Goal: Task Accomplishment & Management: Use online tool/utility

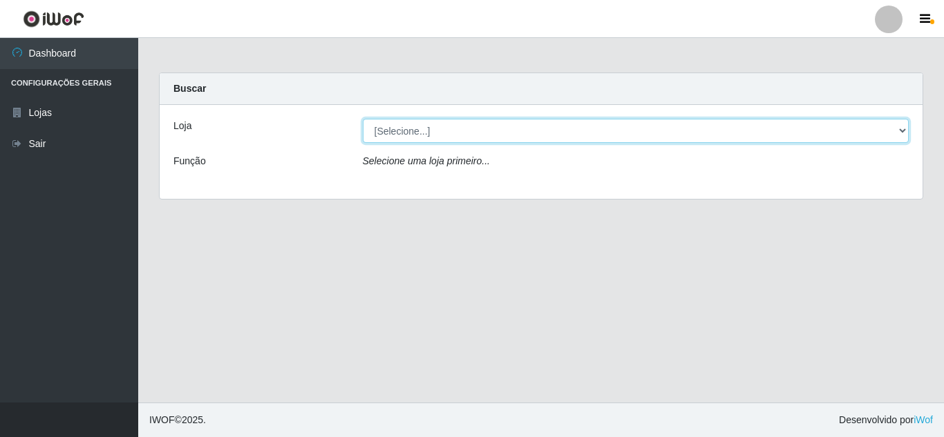
click at [520, 129] on select "[Selecione...] Queiroz Atacadão - [GEOGRAPHIC_DATA]" at bounding box center [636, 131] width 546 height 24
select select "225"
click at [363, 119] on select "[Selecione...] Queiroz Atacadão - [GEOGRAPHIC_DATA]" at bounding box center [636, 131] width 546 height 24
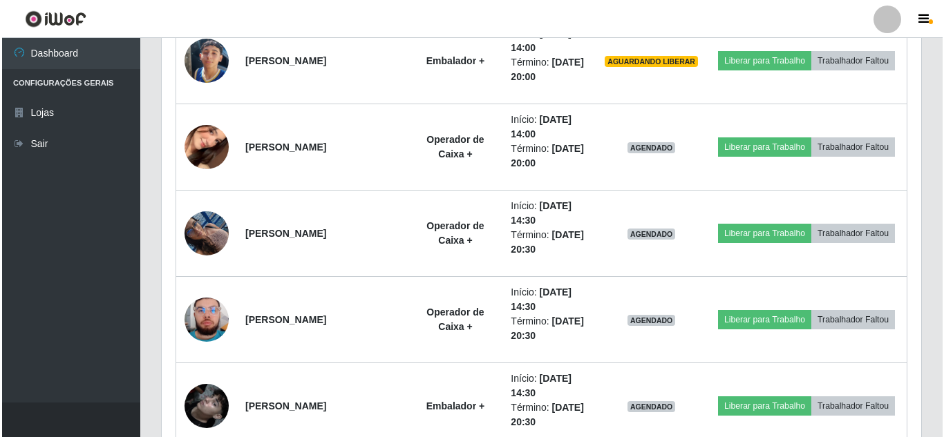
scroll to position [1122, 0]
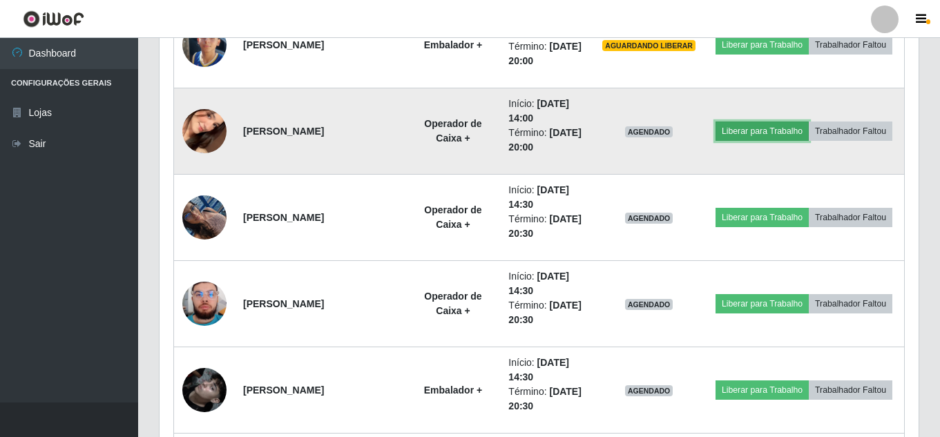
click at [809, 122] on button "Liberar para Trabalho" at bounding box center [762, 131] width 93 height 19
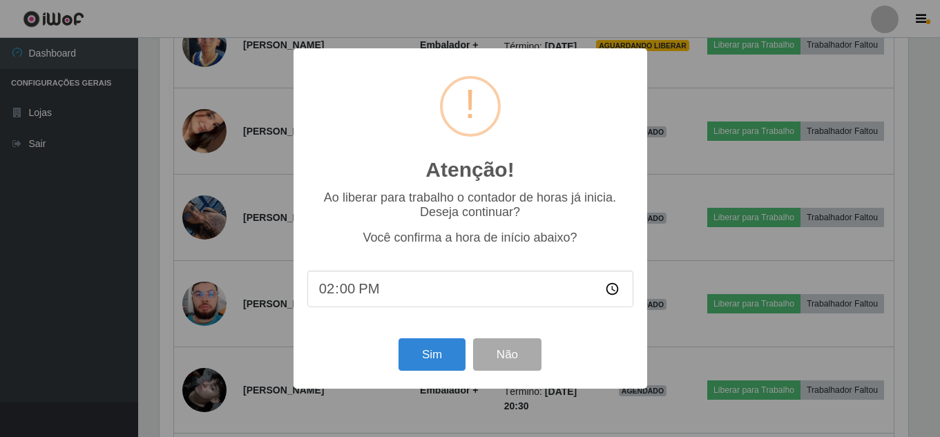
scroll to position [287, 752]
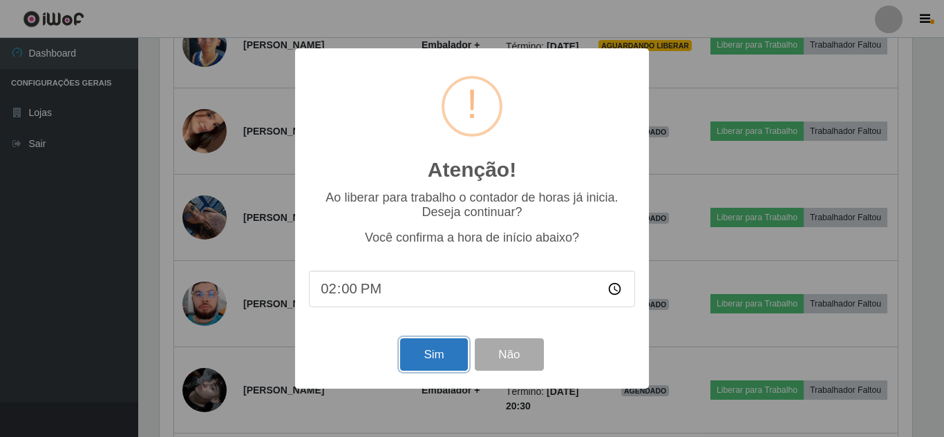
click at [438, 359] on button "Sim" at bounding box center [433, 354] width 67 height 32
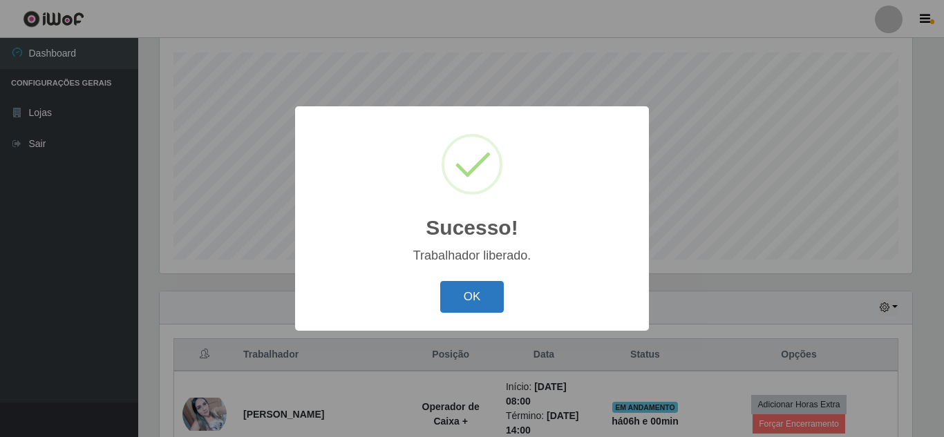
click at [482, 301] on button "OK" at bounding box center [472, 297] width 64 height 32
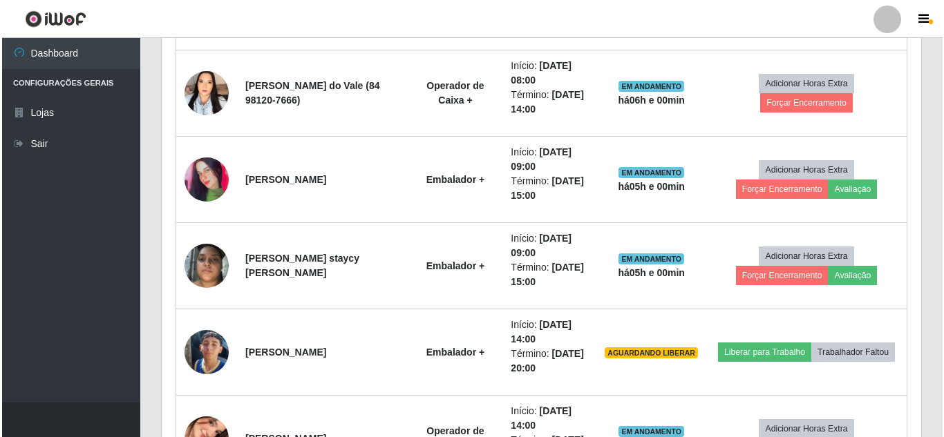
scroll to position [904, 0]
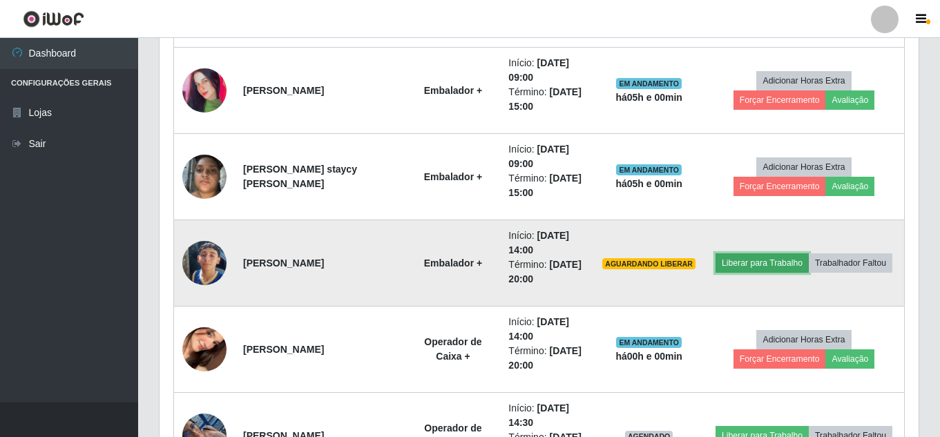
click at [809, 254] on button "Liberar para Trabalho" at bounding box center [762, 263] width 93 height 19
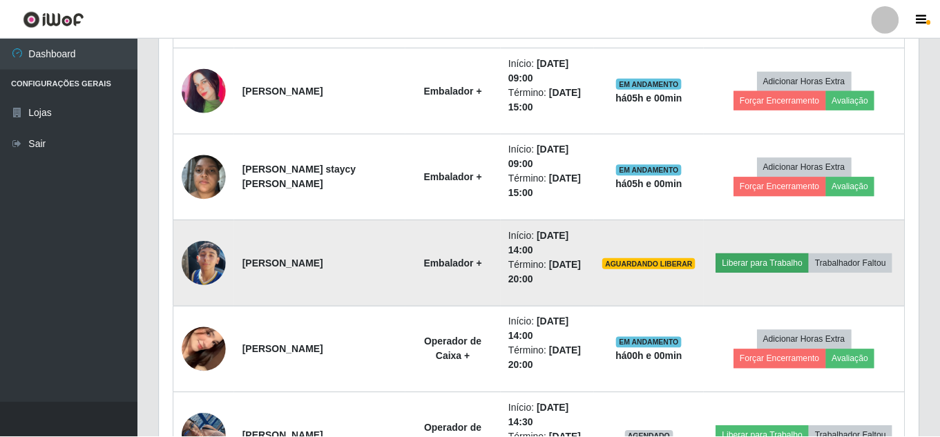
scroll to position [287, 752]
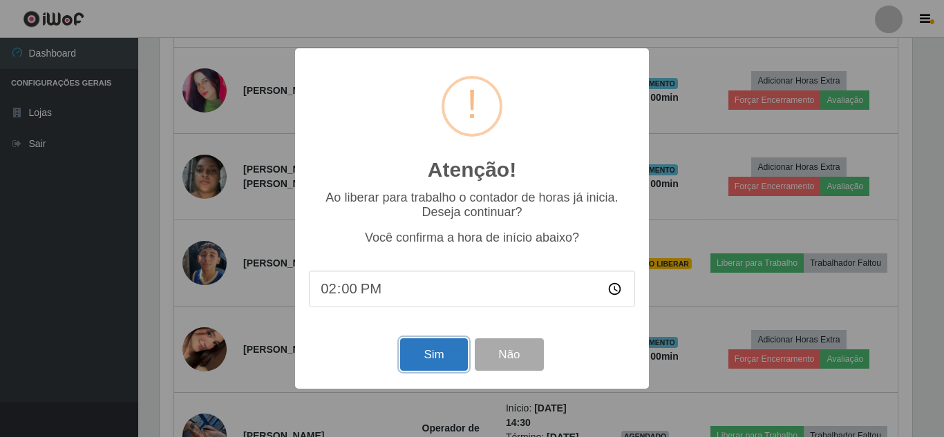
click at [440, 359] on button "Sim" at bounding box center [433, 354] width 67 height 32
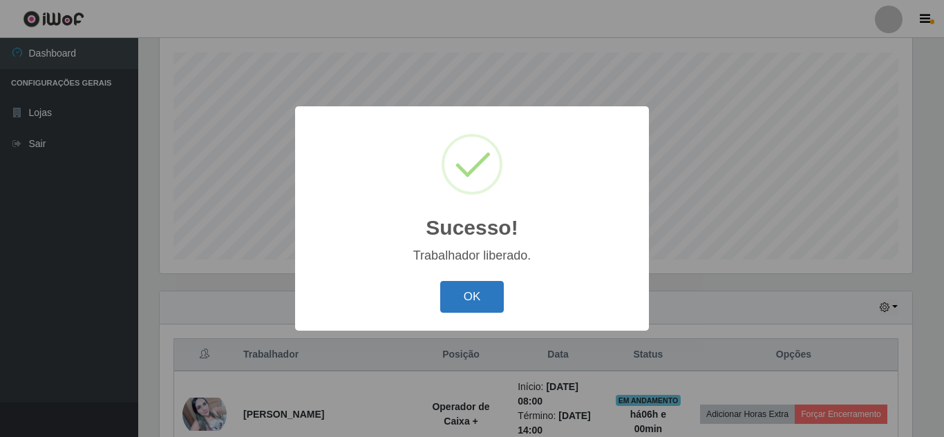
click at [472, 292] on button "OK" at bounding box center [472, 297] width 64 height 32
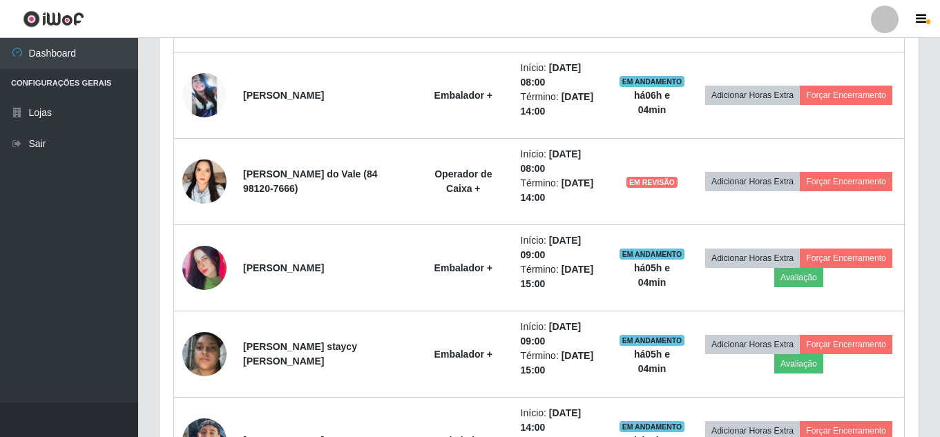
scroll to position [680, 0]
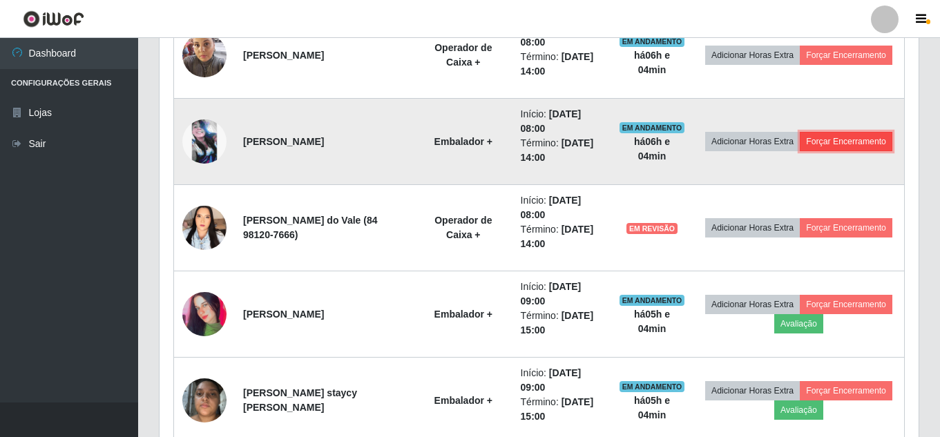
click at [800, 147] on button "Forçar Encerramento" at bounding box center [846, 141] width 93 height 19
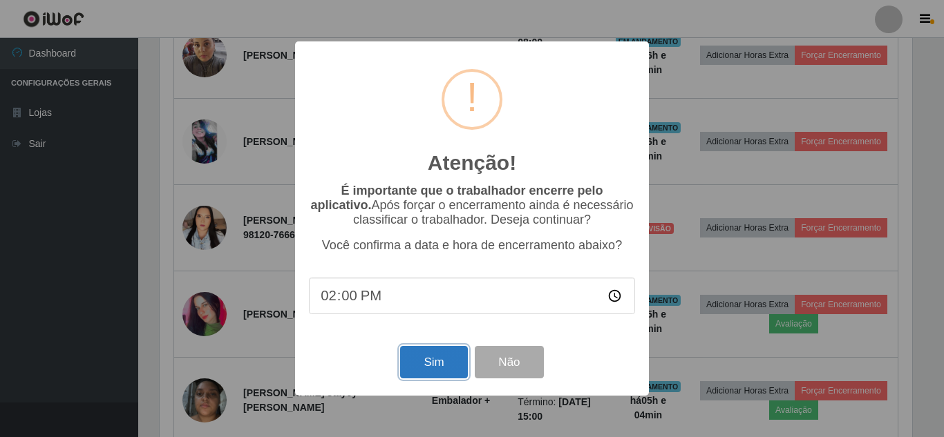
click at [426, 365] on button "Sim" at bounding box center [433, 362] width 67 height 32
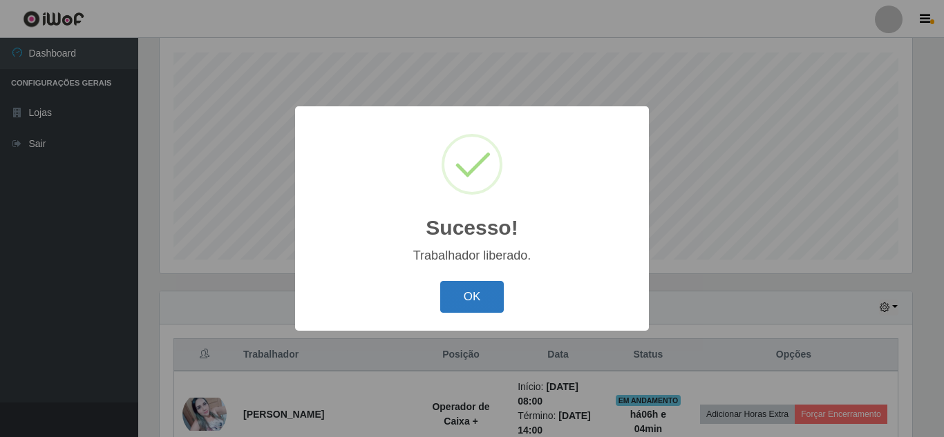
click at [485, 293] on button "OK" at bounding box center [472, 297] width 64 height 32
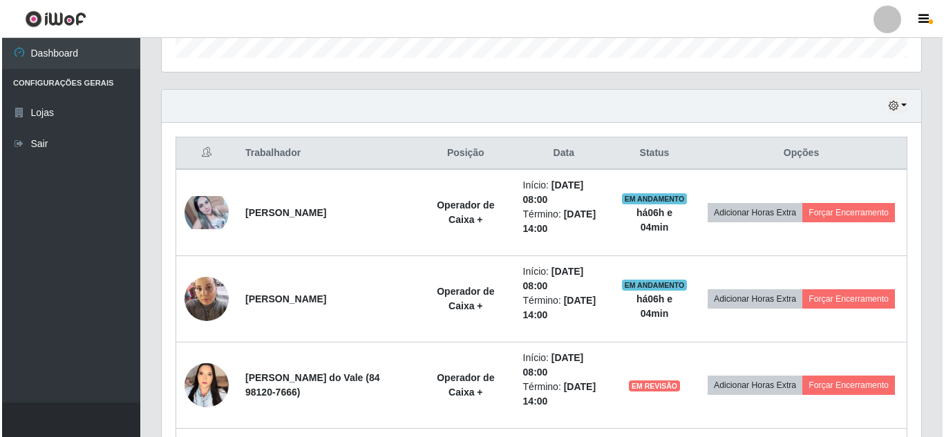
scroll to position [451, 0]
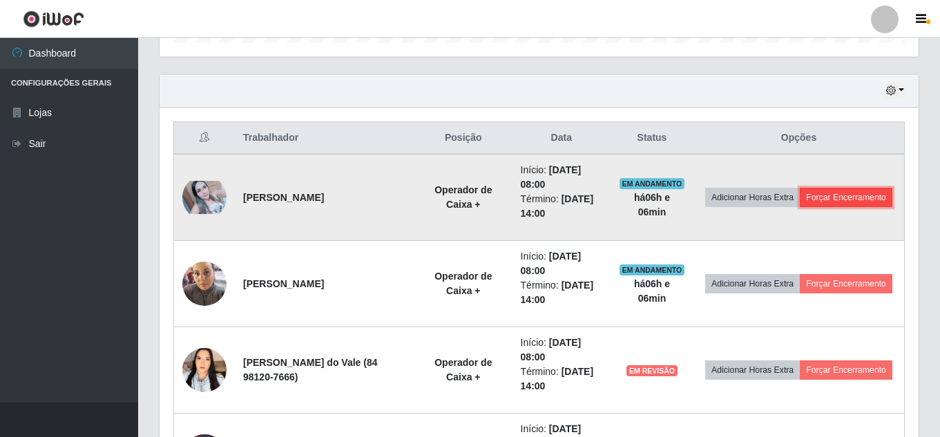
click at [841, 205] on button "Forçar Encerramento" at bounding box center [846, 197] width 93 height 19
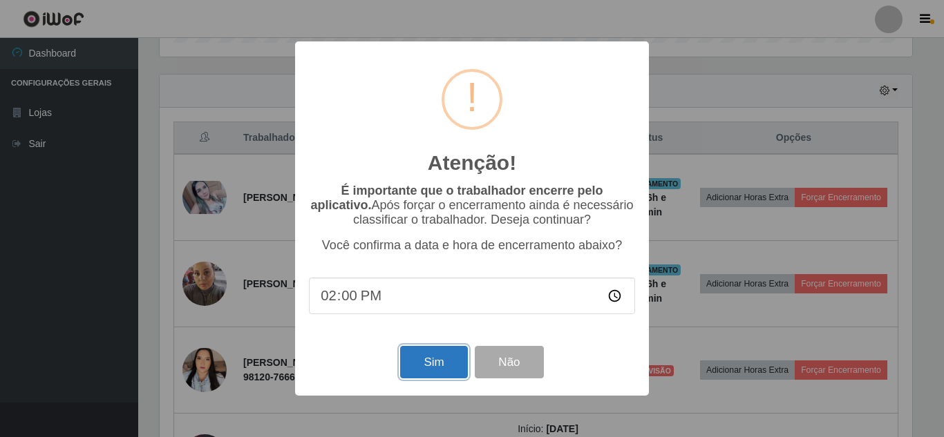
click at [434, 370] on button "Sim" at bounding box center [433, 362] width 67 height 32
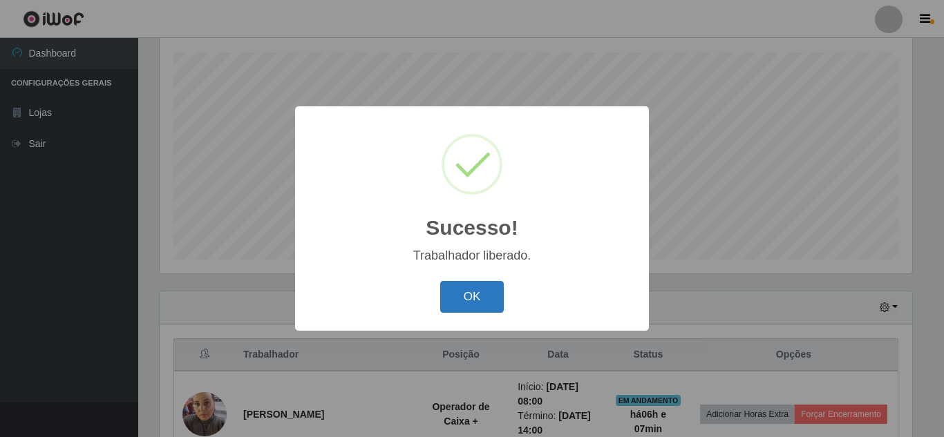
click at [475, 295] on button "OK" at bounding box center [472, 297] width 64 height 32
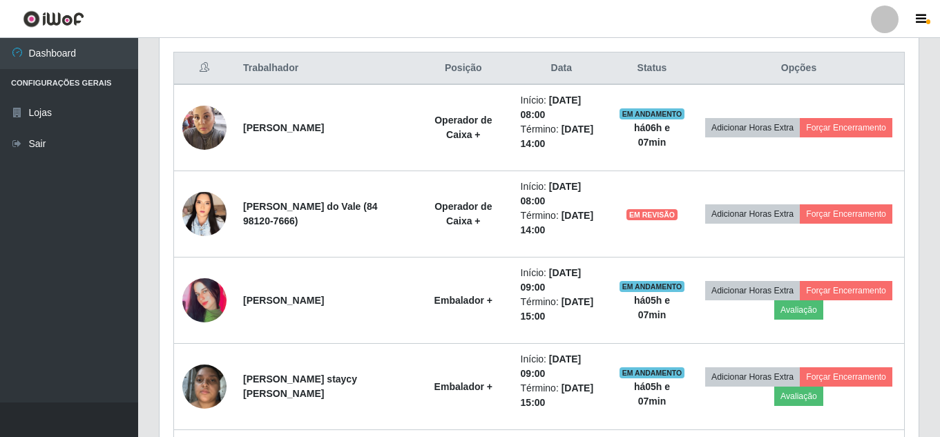
scroll to position [522, 0]
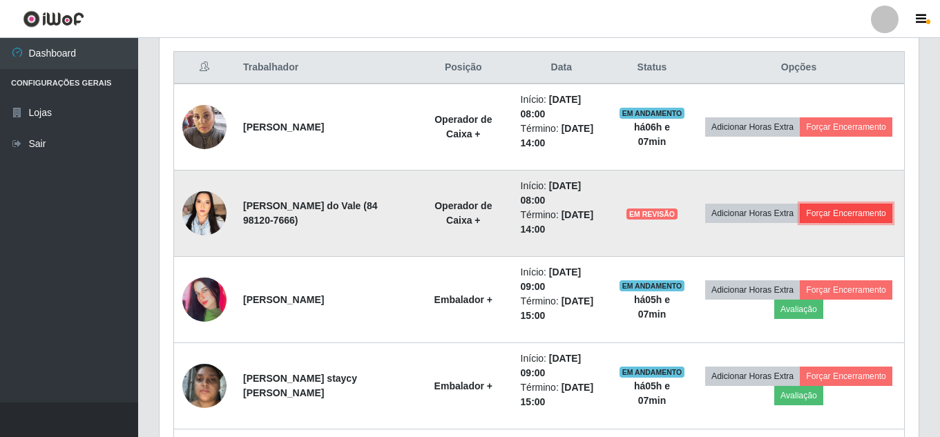
click at [800, 223] on button "Forçar Encerramento" at bounding box center [846, 213] width 93 height 19
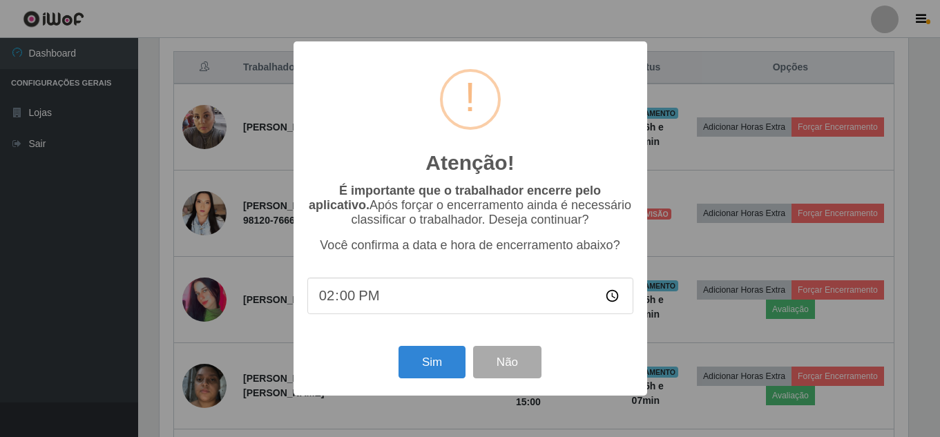
scroll to position [287, 752]
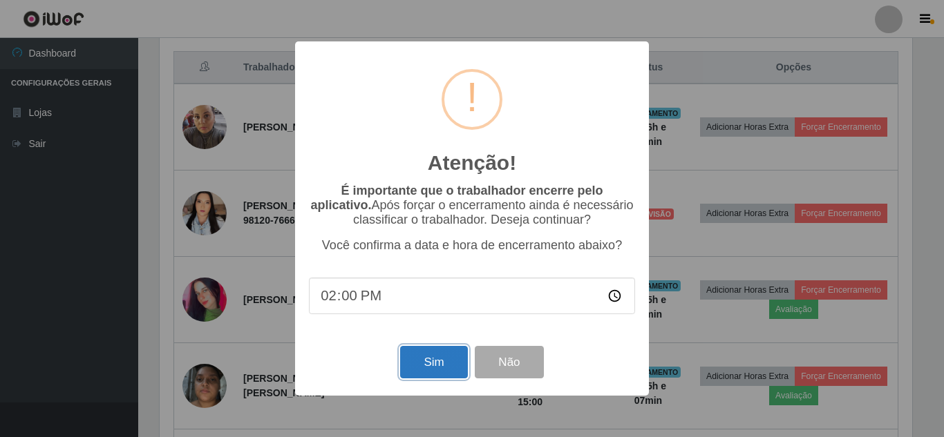
click at [440, 370] on button "Sim" at bounding box center [433, 362] width 67 height 32
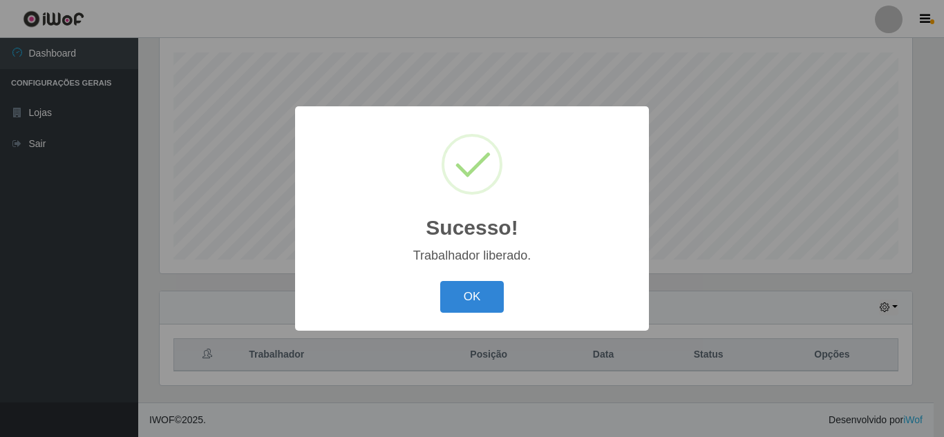
click at [482, 285] on button "OK" at bounding box center [472, 297] width 64 height 32
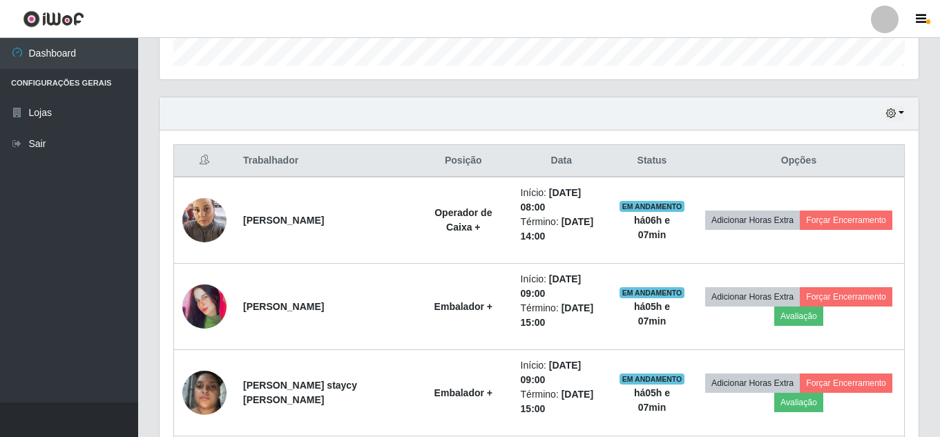
scroll to position [444, 0]
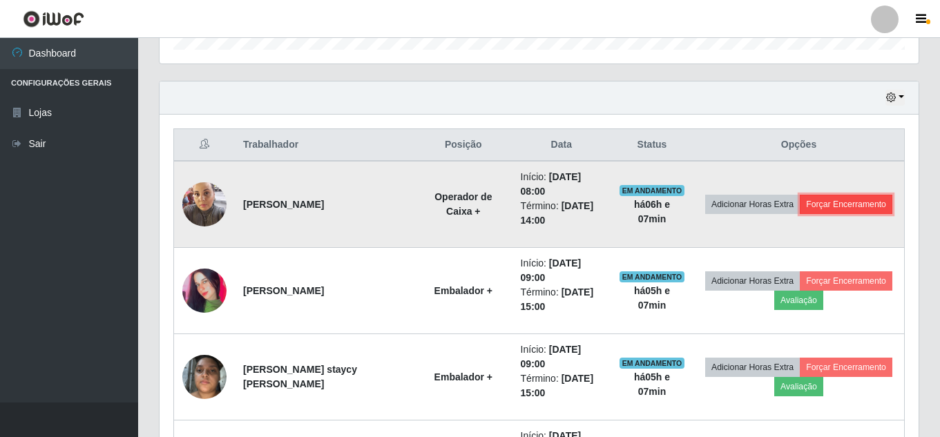
click at [844, 209] on button "Forçar Encerramento" at bounding box center [846, 204] width 93 height 19
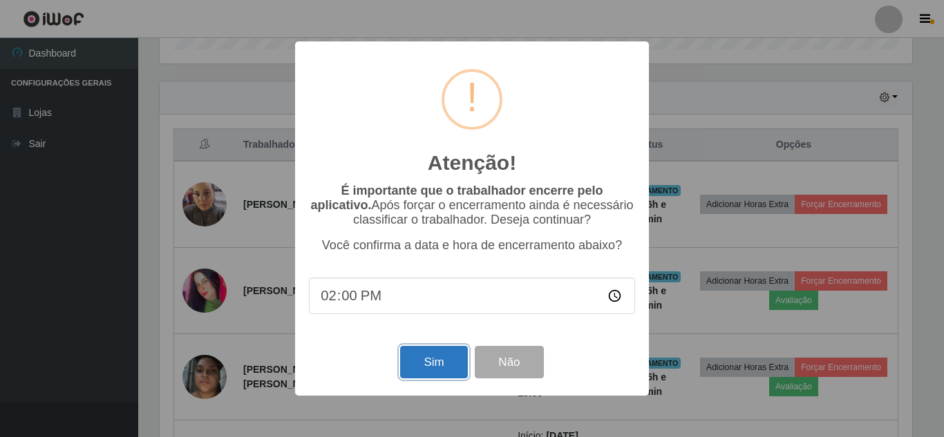
click at [450, 356] on button "Sim" at bounding box center [433, 362] width 67 height 32
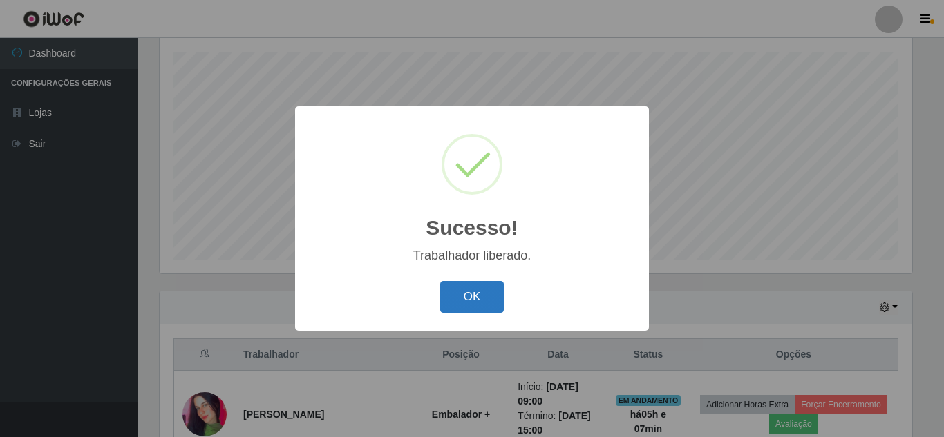
click at [480, 296] on button "OK" at bounding box center [472, 297] width 64 height 32
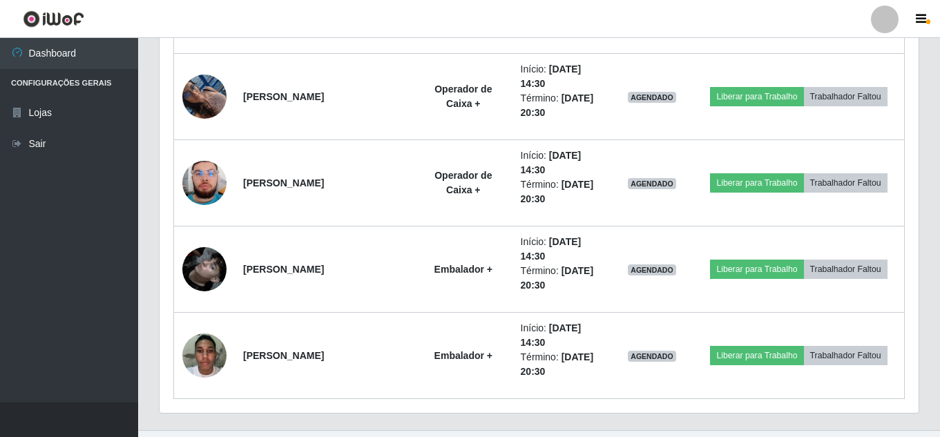
scroll to position [917, 0]
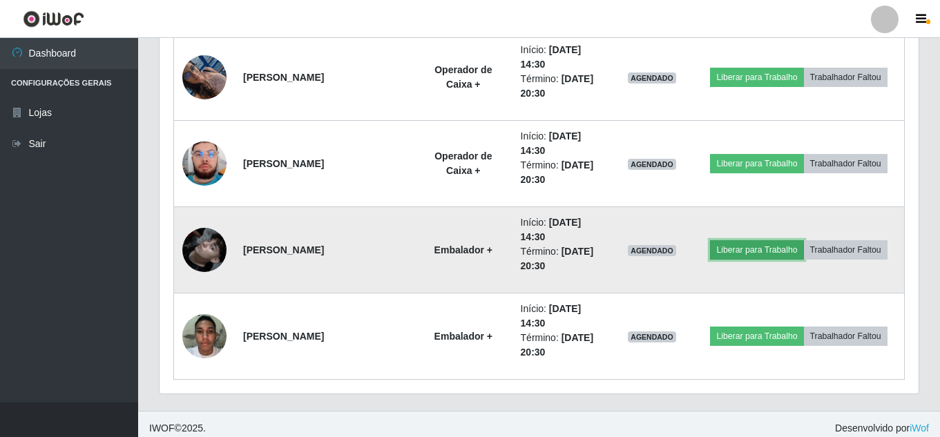
click at [745, 252] on button "Liberar para Trabalho" at bounding box center [756, 249] width 93 height 19
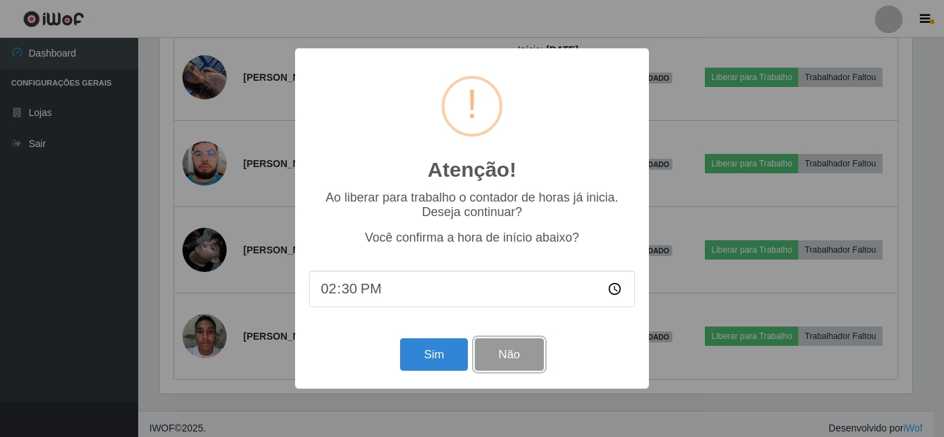
click at [534, 365] on button "Não" at bounding box center [509, 354] width 68 height 32
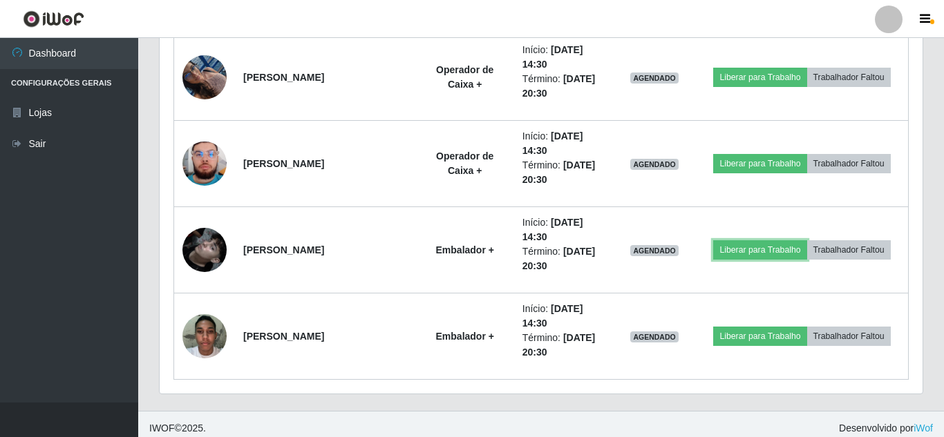
scroll to position [287, 759]
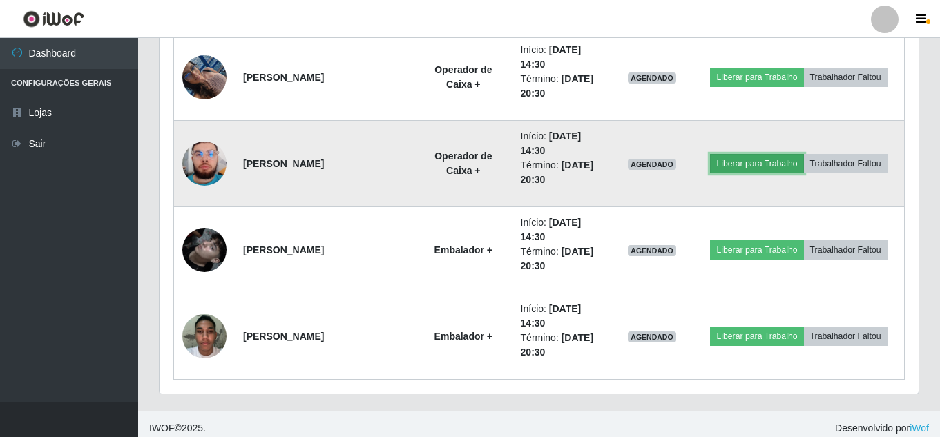
click at [756, 162] on button "Liberar para Trabalho" at bounding box center [756, 163] width 93 height 19
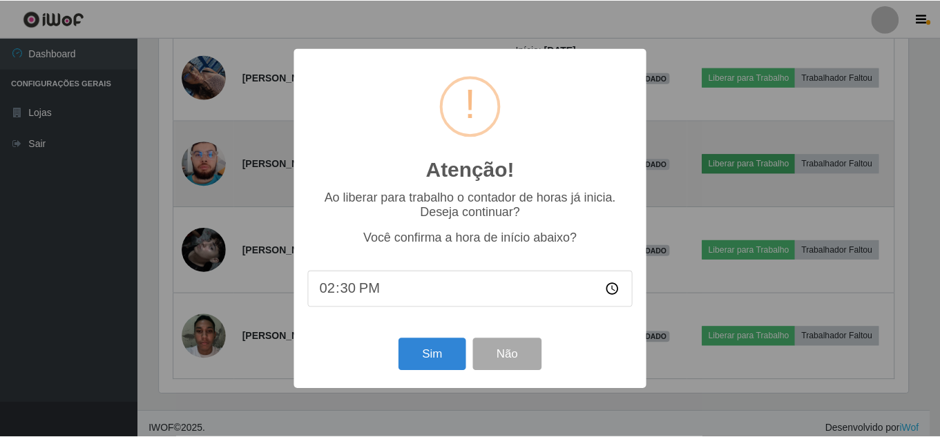
scroll to position [287, 752]
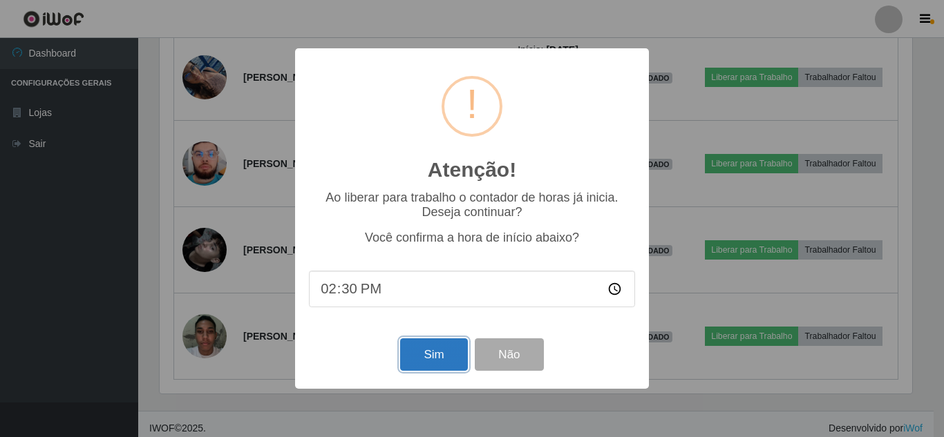
click at [435, 347] on button "Sim" at bounding box center [433, 354] width 67 height 32
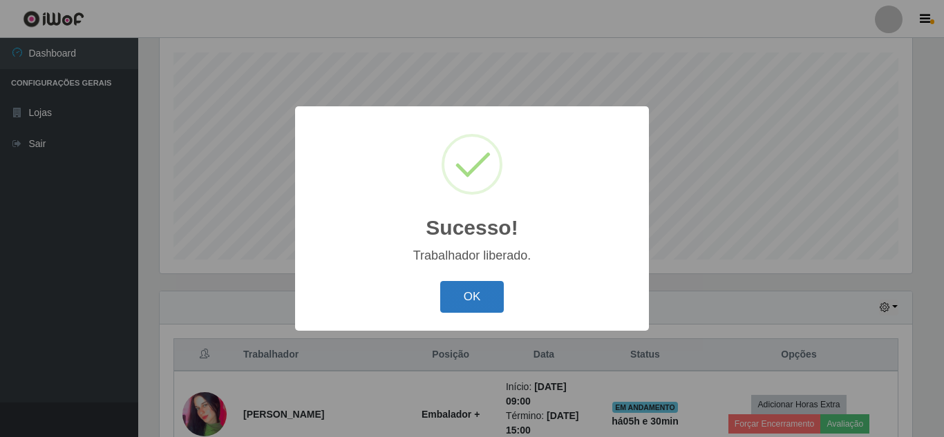
click at [477, 293] on button "OK" at bounding box center [472, 297] width 64 height 32
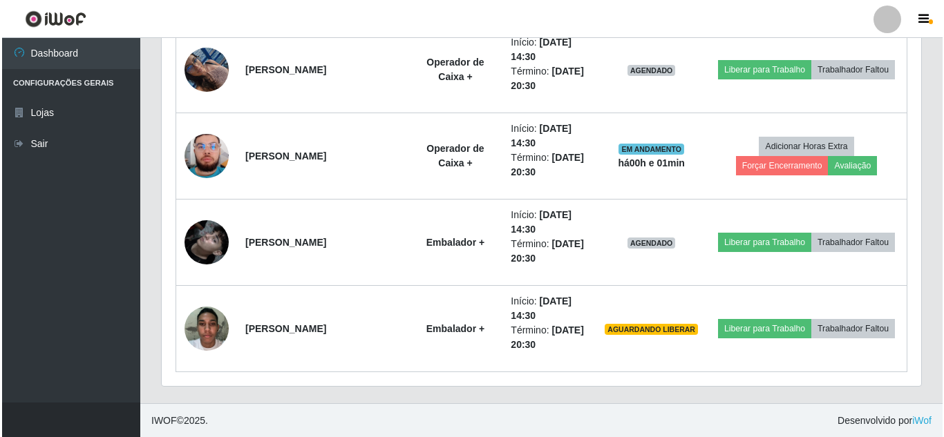
scroll to position [925, 0]
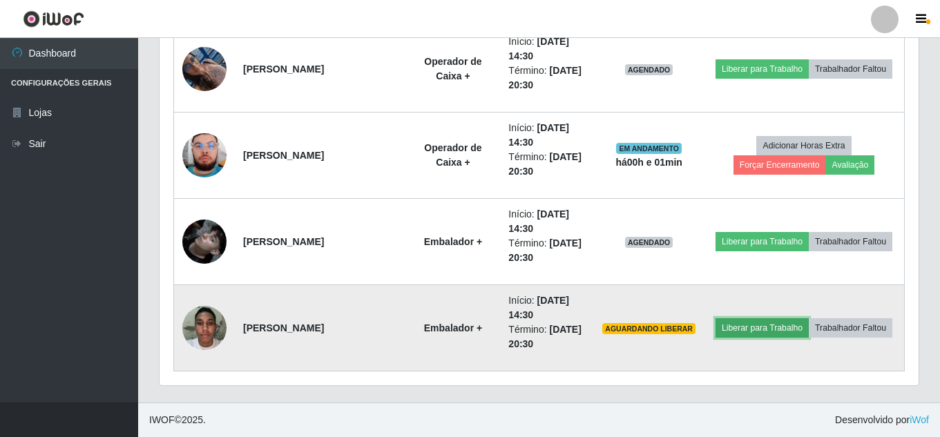
click at [763, 329] on button "Liberar para Trabalho" at bounding box center [762, 327] width 93 height 19
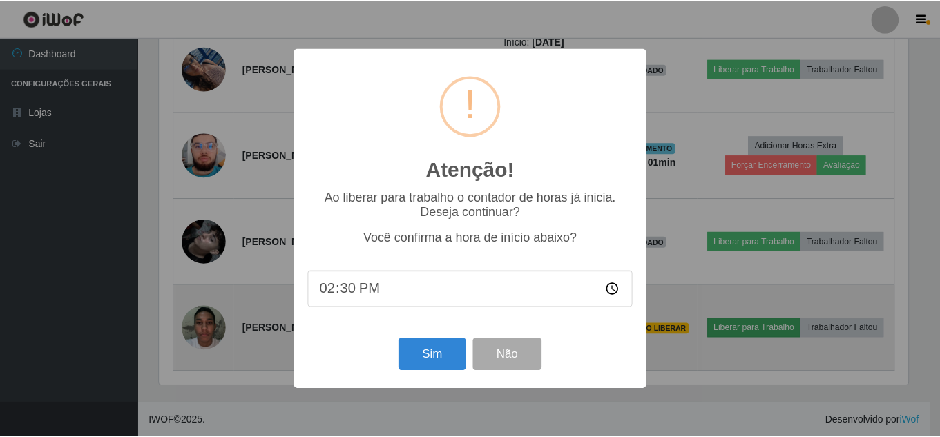
scroll to position [287, 752]
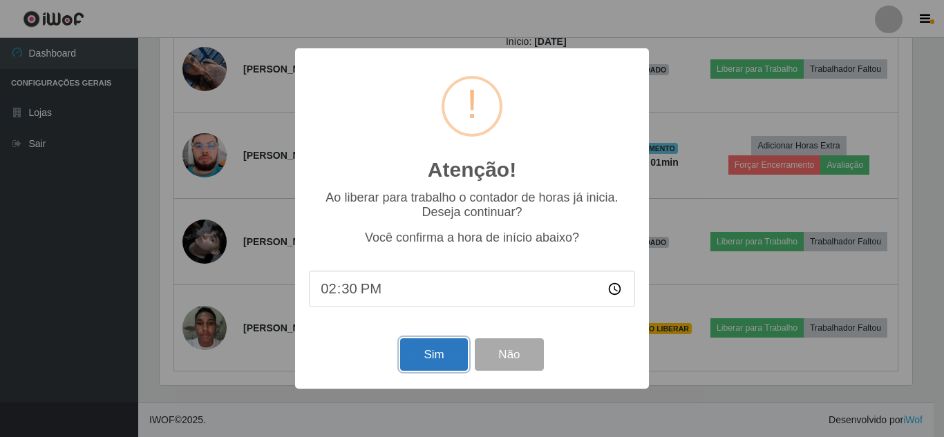
click at [442, 364] on button "Sim" at bounding box center [433, 354] width 67 height 32
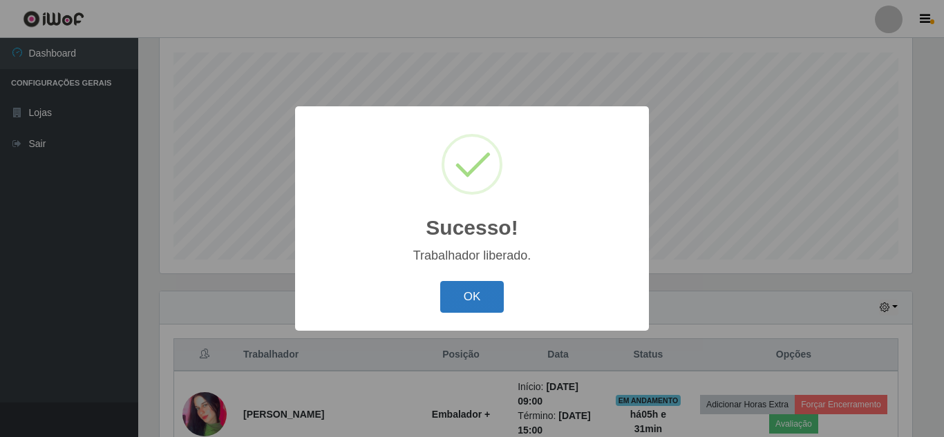
click at [483, 298] on button "OK" at bounding box center [472, 297] width 64 height 32
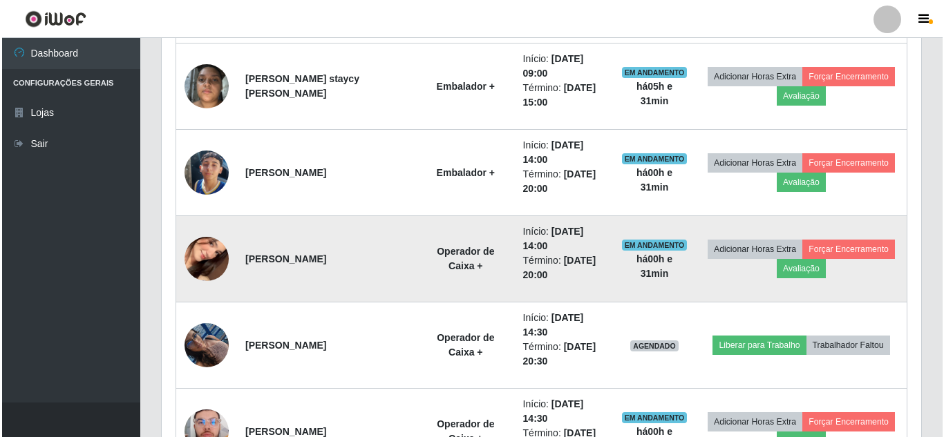
scroll to position [718, 0]
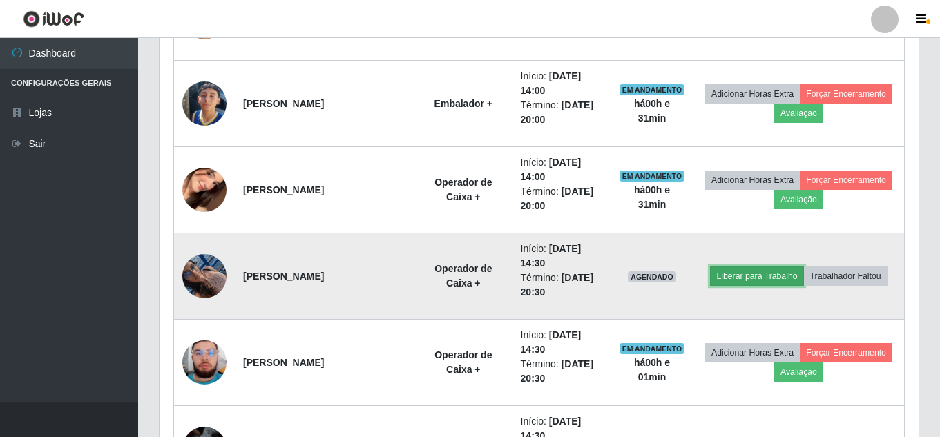
click at [738, 276] on button "Liberar para Trabalho" at bounding box center [756, 276] width 93 height 19
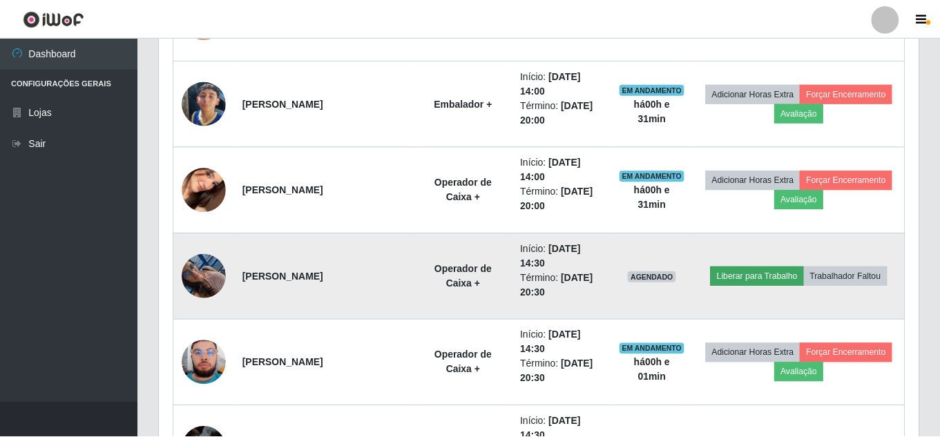
scroll to position [287, 752]
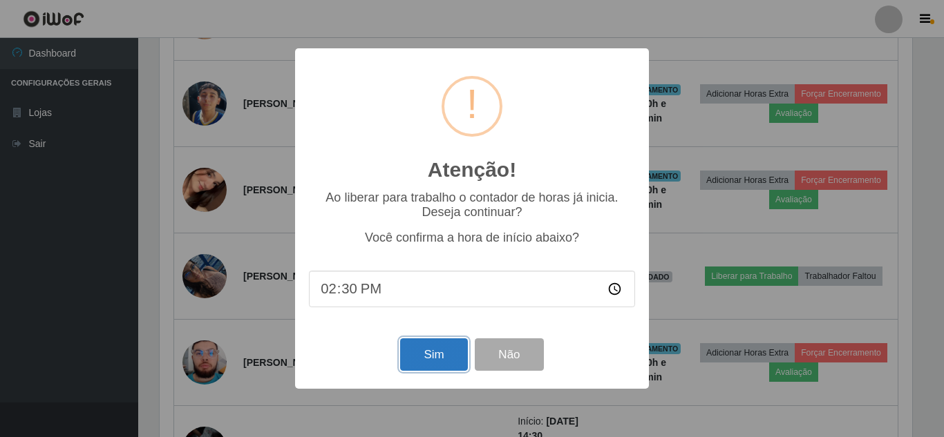
click at [453, 356] on button "Sim" at bounding box center [433, 354] width 67 height 32
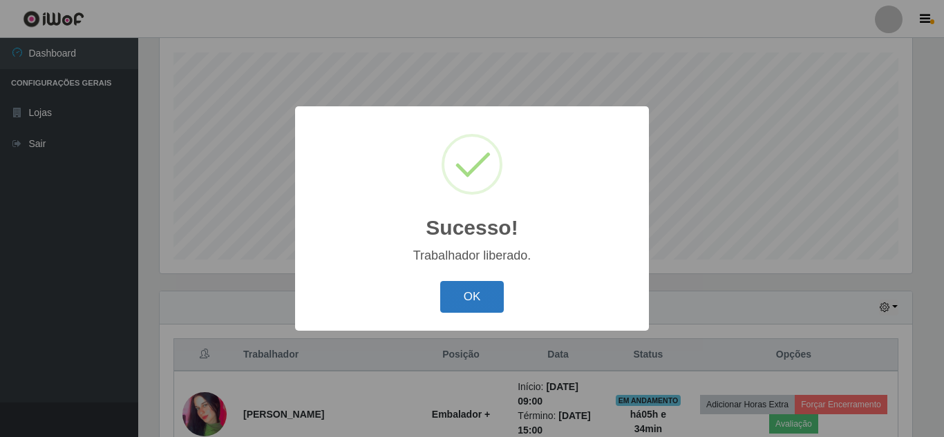
click at [461, 292] on button "OK" at bounding box center [472, 297] width 64 height 32
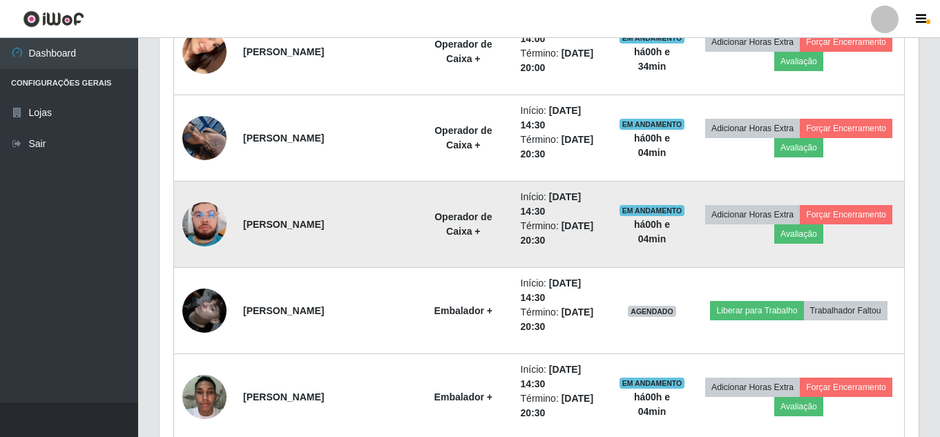
scroll to position [925, 0]
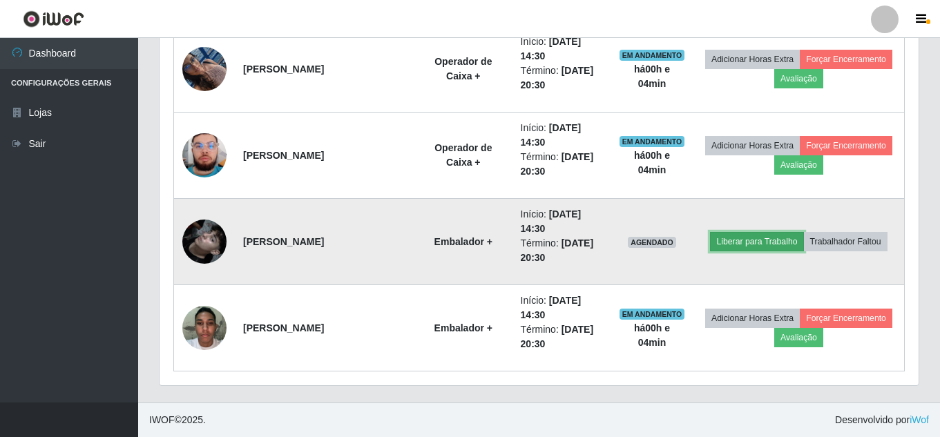
click at [729, 238] on button "Liberar para Trabalho" at bounding box center [756, 241] width 93 height 19
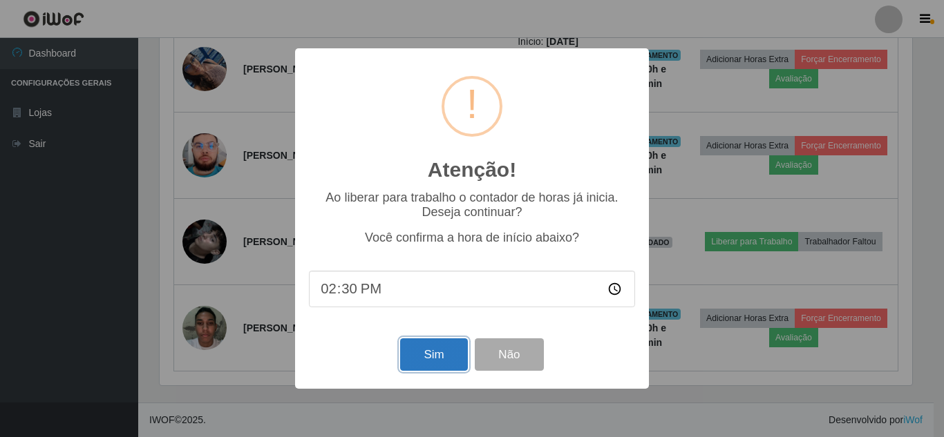
click at [427, 354] on button "Sim" at bounding box center [433, 354] width 67 height 32
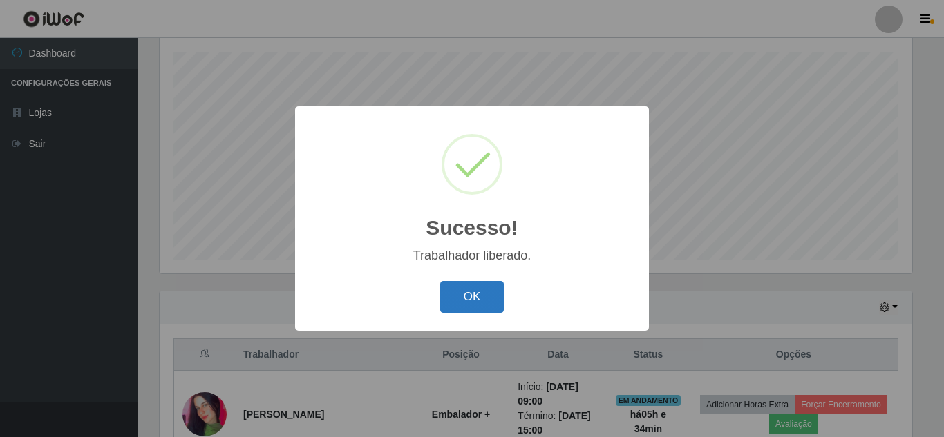
click at [490, 306] on button "OK" at bounding box center [472, 297] width 64 height 32
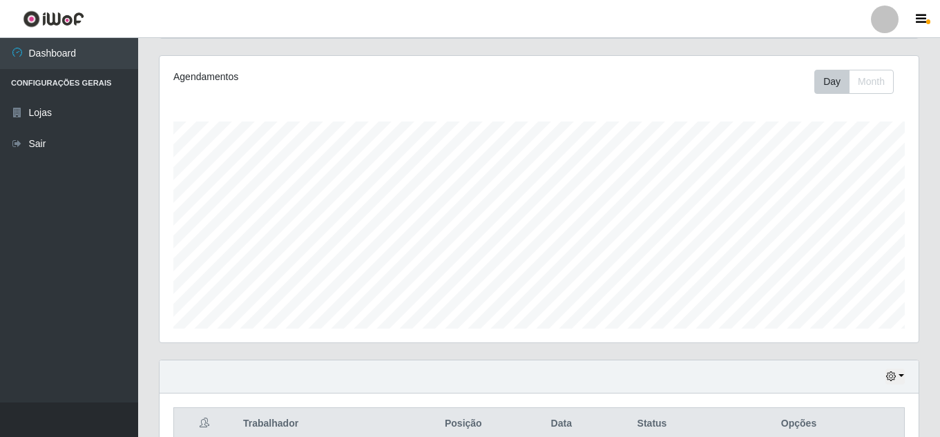
scroll to position [511, 0]
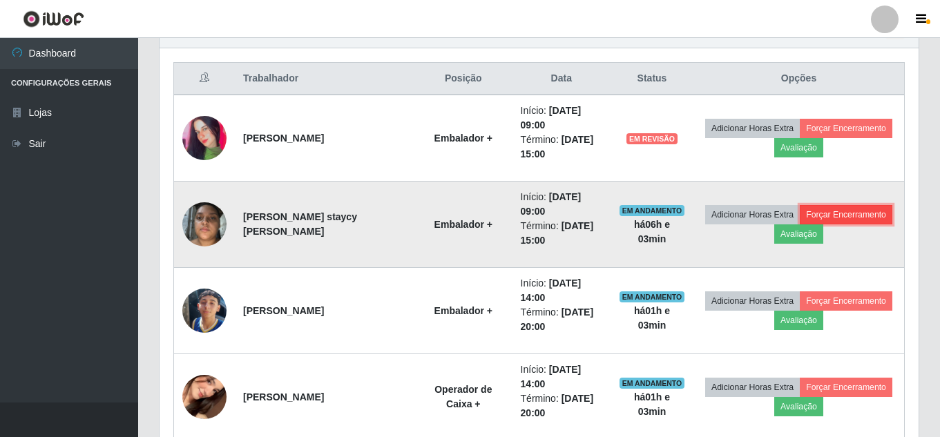
click at [838, 216] on button "Forçar Encerramento" at bounding box center [846, 214] width 93 height 19
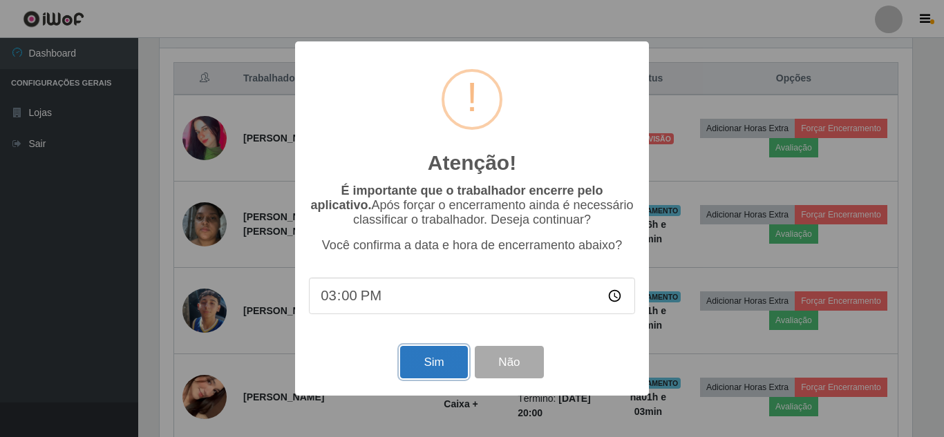
click at [450, 364] on button "Sim" at bounding box center [433, 362] width 67 height 32
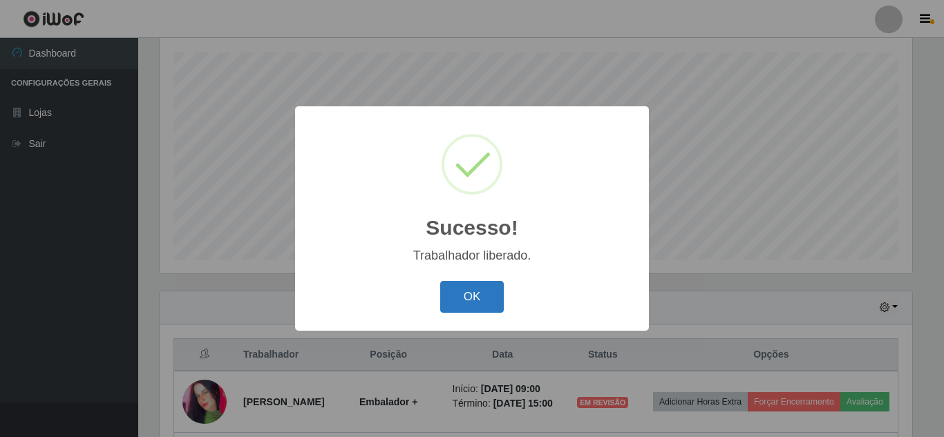
click at [491, 288] on button "OK" at bounding box center [472, 297] width 64 height 32
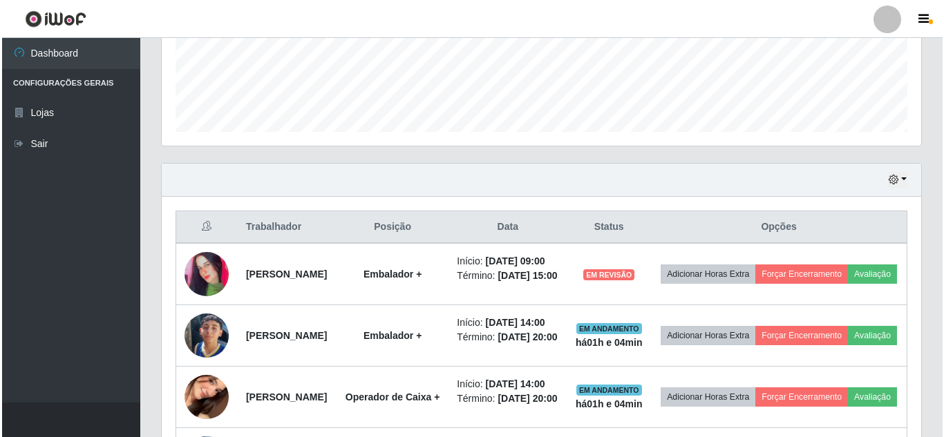
scroll to position [372, 0]
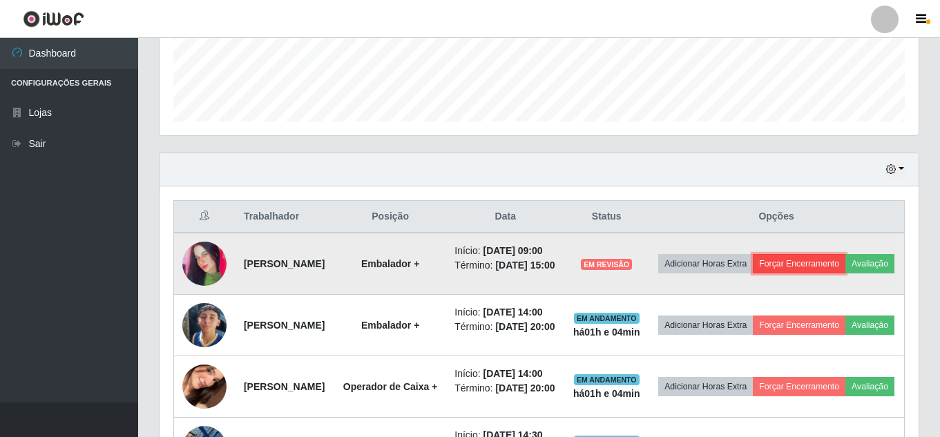
click at [819, 264] on button "Forçar Encerramento" at bounding box center [799, 263] width 93 height 19
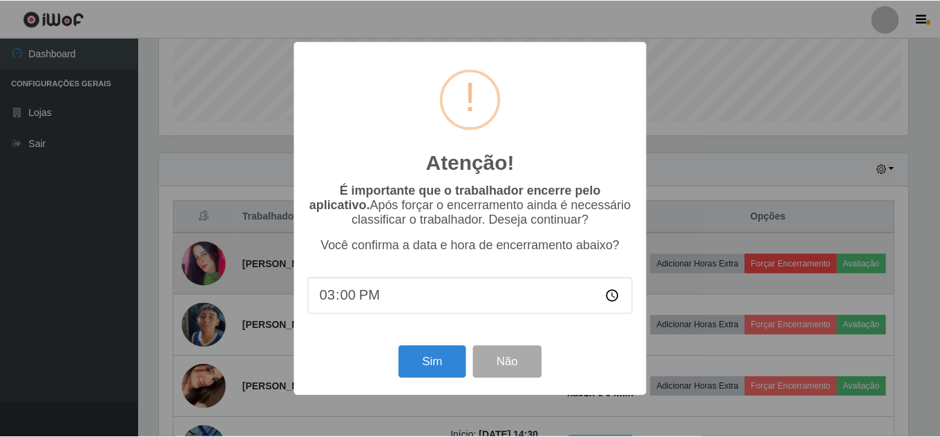
scroll to position [287, 752]
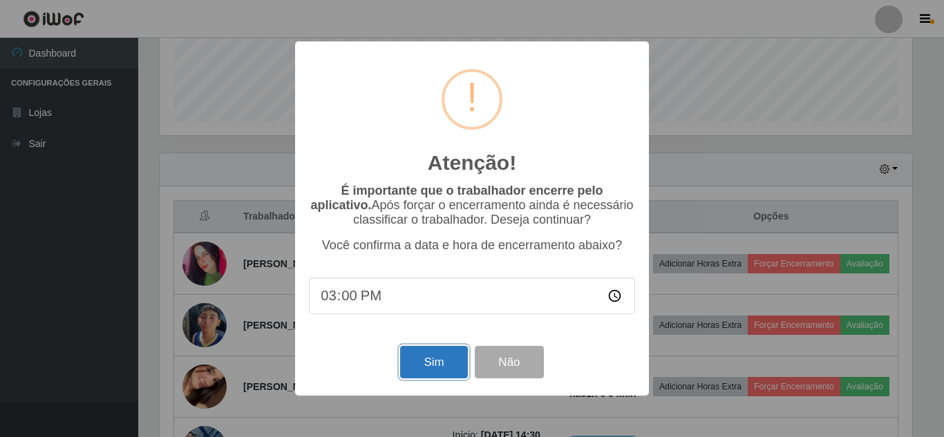
click at [437, 368] on button "Sim" at bounding box center [433, 362] width 67 height 32
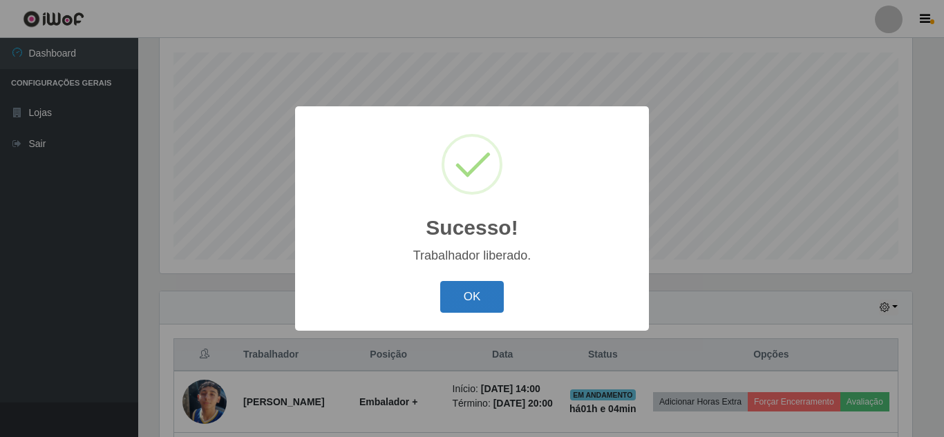
click at [492, 292] on button "OK" at bounding box center [472, 297] width 64 height 32
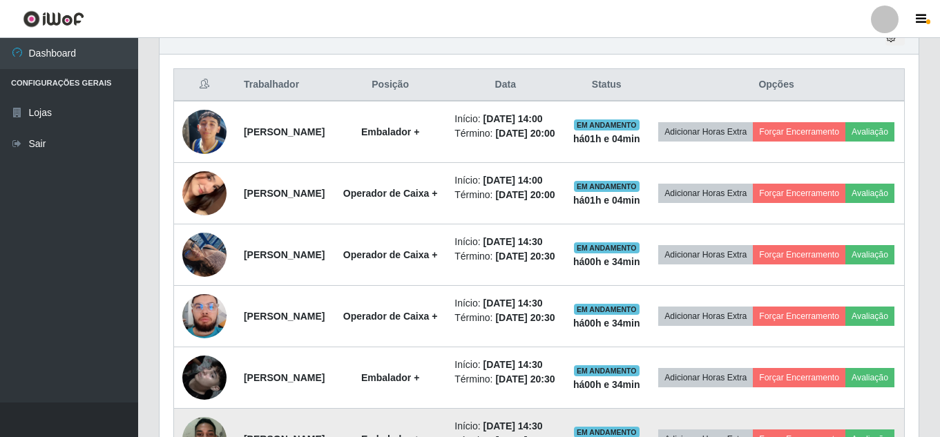
scroll to position [476, 0]
